Goal: Find specific page/section: Find specific page/section

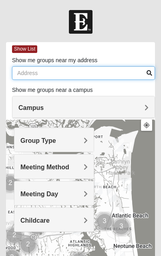
click at [122, 73] on input "Show me groups near my address" at bounding box center [83, 73] width 143 height 14
type input "86029 Sinatra St"
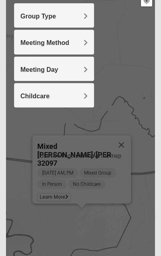
scroll to position [138, 0]
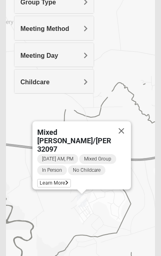
click at [122, 125] on button "Close" at bounding box center [121, 130] width 19 height 19
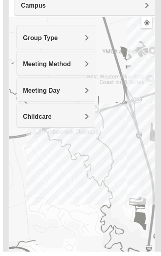
scroll to position [113, 0]
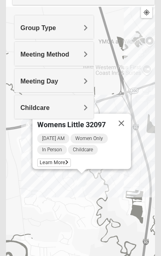
click at [122, 119] on button "Close" at bounding box center [121, 122] width 19 height 19
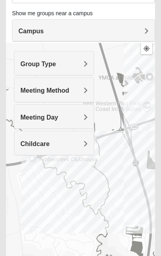
scroll to position [77, 0]
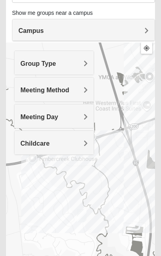
click at [36, 162] on img "Mens Evans 32097" at bounding box center [31, 158] width 16 height 20
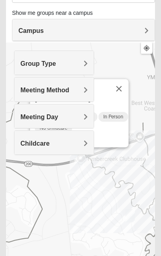
click at [79, 160] on div "Group Type Mixed Group Men Only Women Only 1825 Meeting Method In Person Virtua…" at bounding box center [54, 106] width 80 height 112
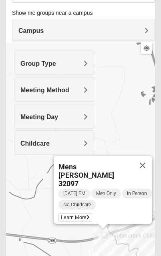
click at [146, 172] on button "Close" at bounding box center [142, 164] width 19 height 19
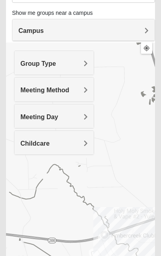
click at [77, 116] on h4 "Meeting Day" at bounding box center [53, 117] width 67 height 8
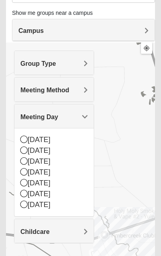
click at [50, 203] on div "[DATE]" at bounding box center [53, 204] width 67 height 11
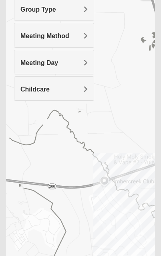
scroll to position [131, 0]
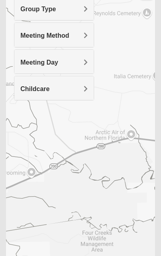
click at [134, 137] on div at bounding box center [80, 148] width 149 height 321
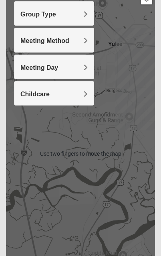
scroll to position [126, 0]
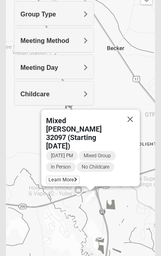
click at [71, 179] on span "Learn More" at bounding box center [63, 180] width 34 height 8
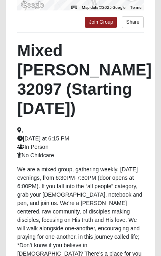
scroll to position [238, 0]
